Goal: Information Seeking & Learning: Learn about a topic

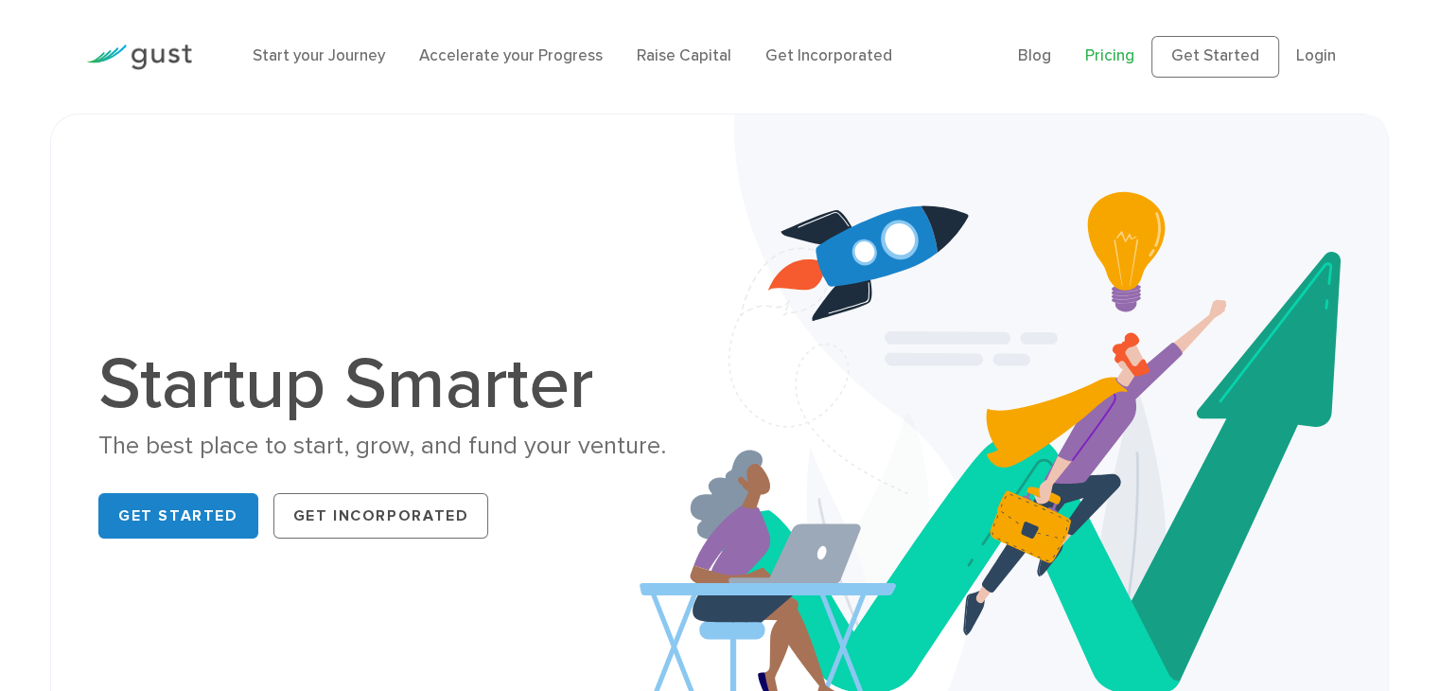
click at [1119, 50] on link "Pricing" at bounding box center [1109, 55] width 49 height 19
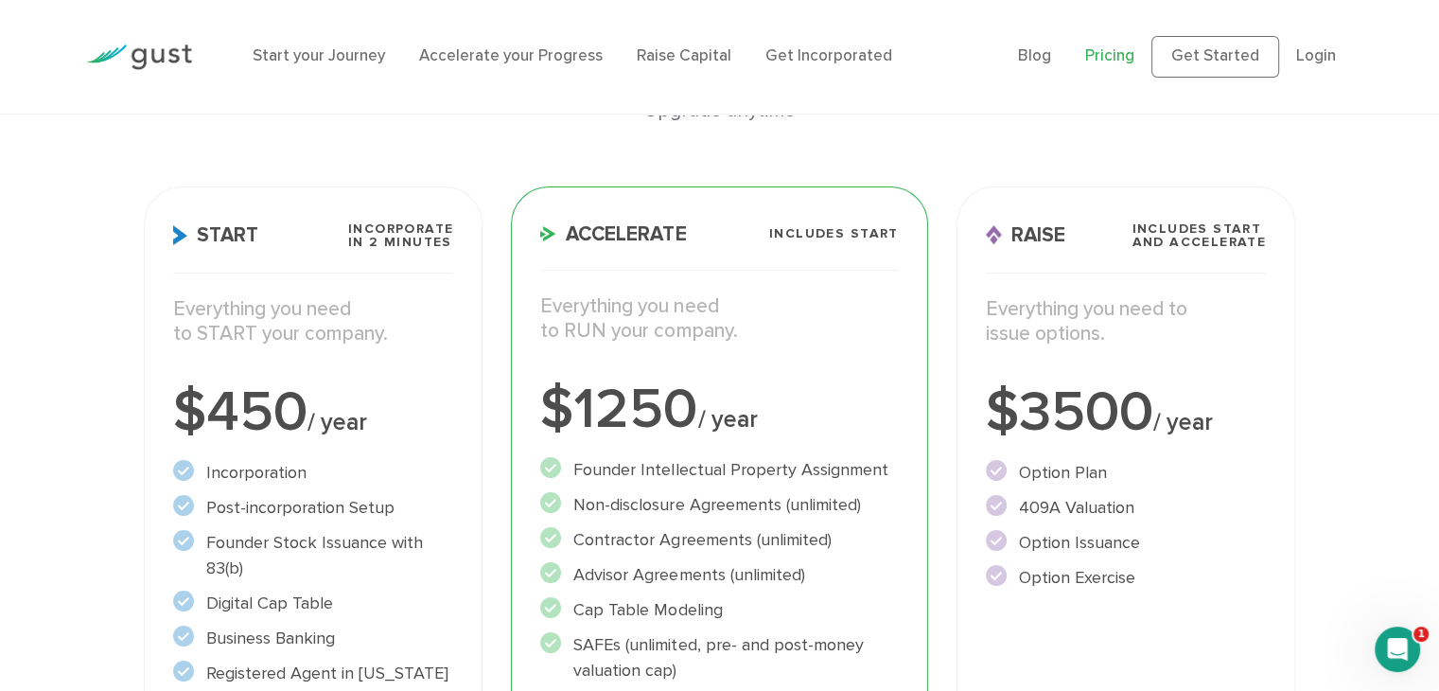
scroll to position [284, 0]
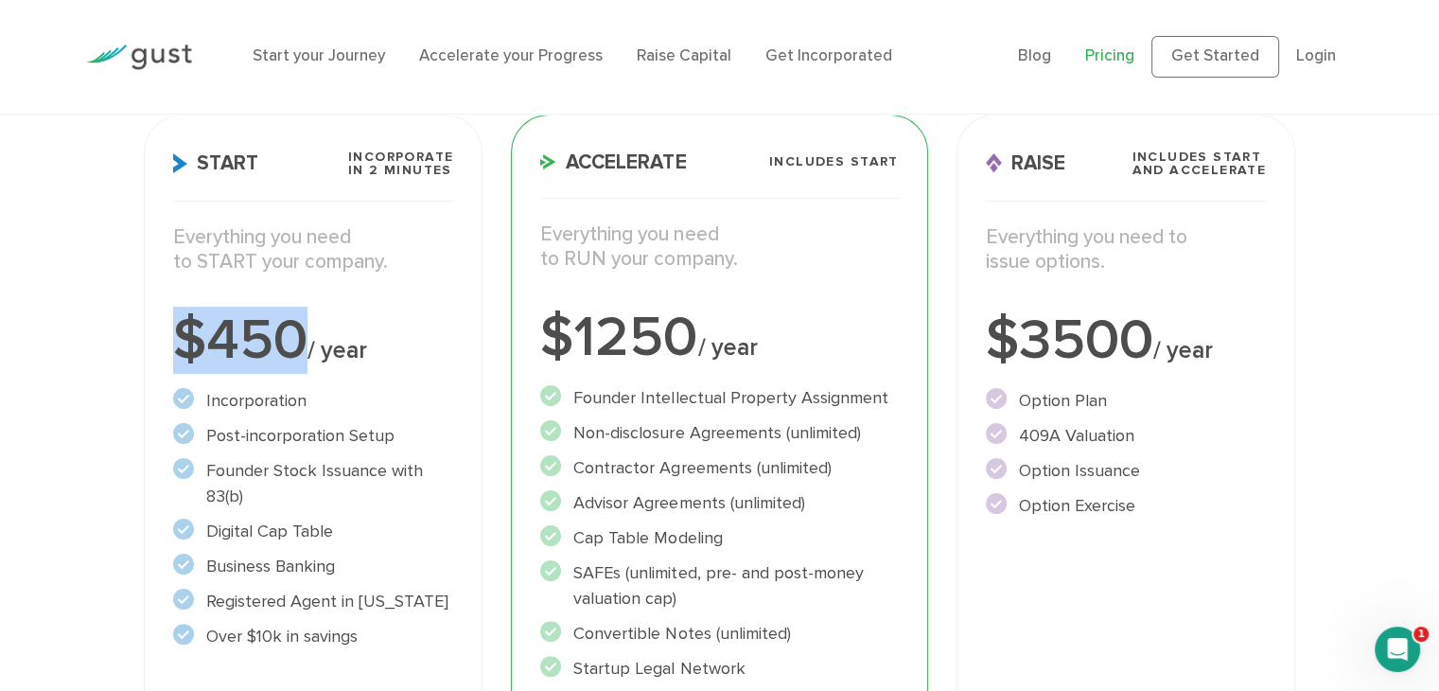
drag, startPoint x: 125, startPoint y: 336, endPoint x: 309, endPoint y: 339, distance: 184.5
click at [309, 339] on div "Choose Your Plan Upgrade anytime Start Incorporate in 2 Minutes Everything you …" at bounding box center [719, 407] width 1439 height 1061
copy div "$450"
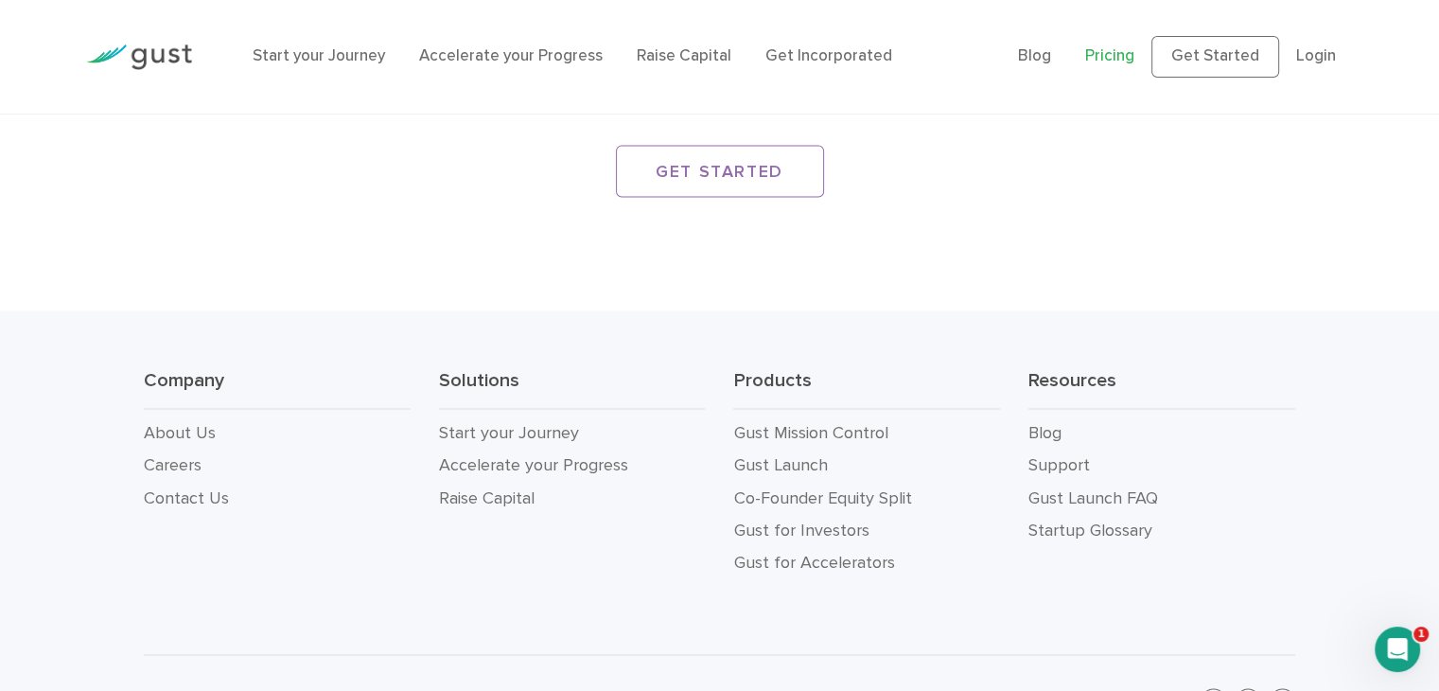
scroll to position [3452, 0]
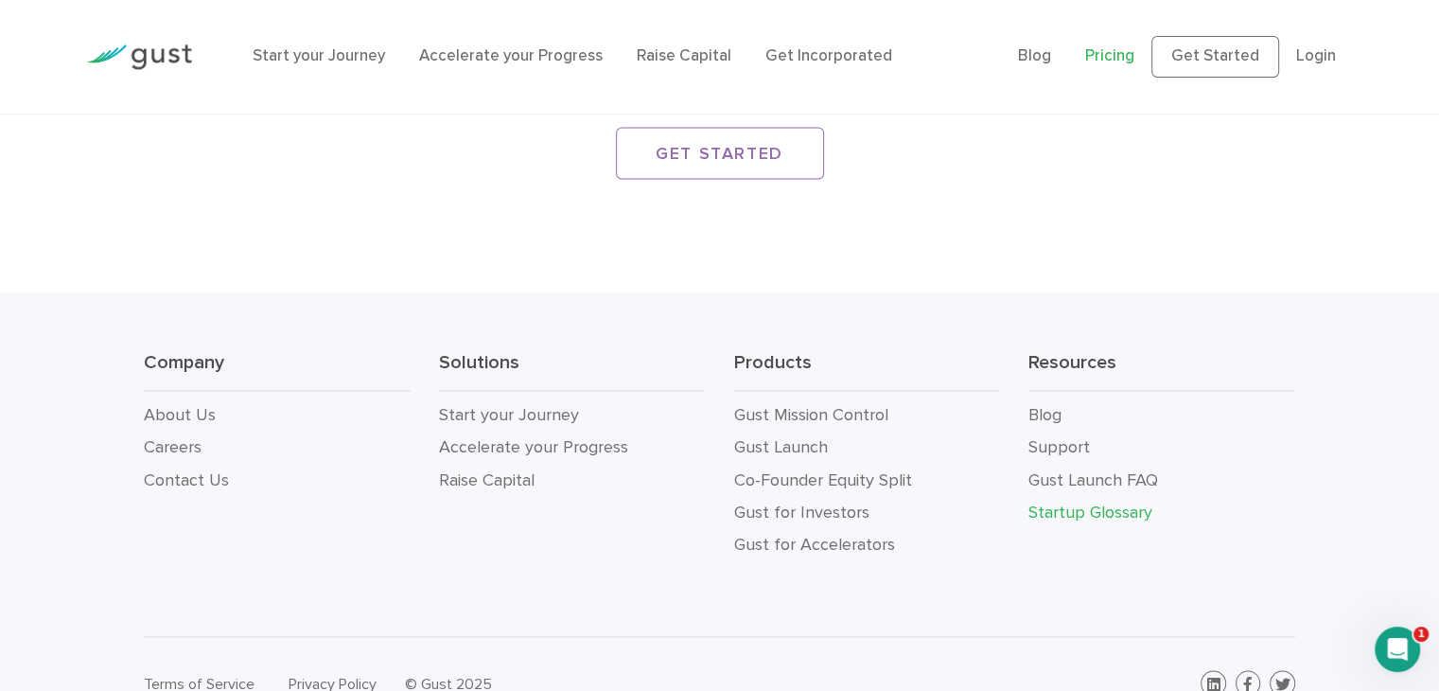
click at [1067, 501] on link "Startup Glossary" at bounding box center [1090, 511] width 124 height 20
